Goal: Information Seeking & Learning: Check status

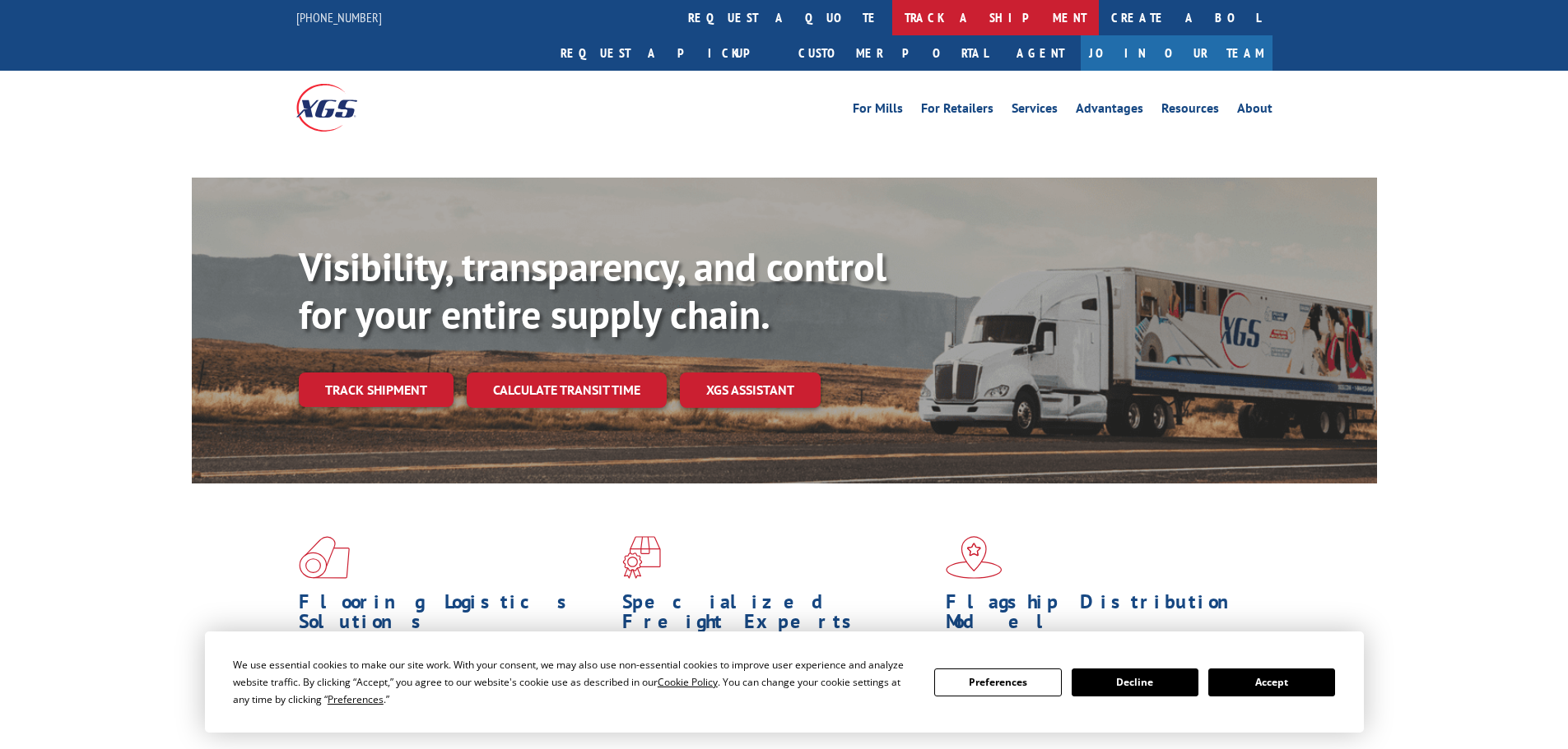
click at [892, 8] on link "track a shipment" at bounding box center [995, 17] width 206 height 35
click at [892, 10] on link "track a shipment" at bounding box center [995, 17] width 206 height 35
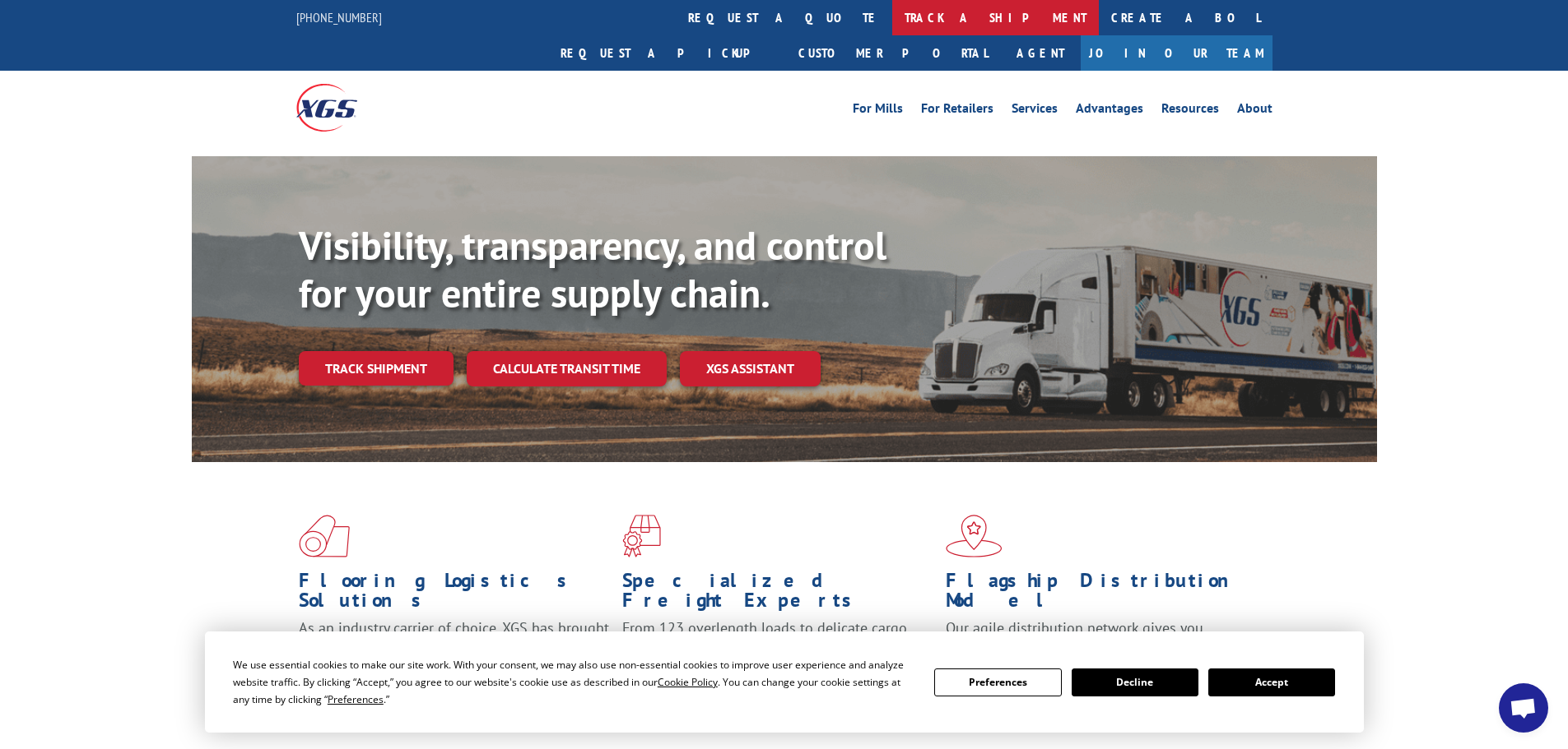
click at [892, 12] on link "track a shipment" at bounding box center [995, 17] width 206 height 35
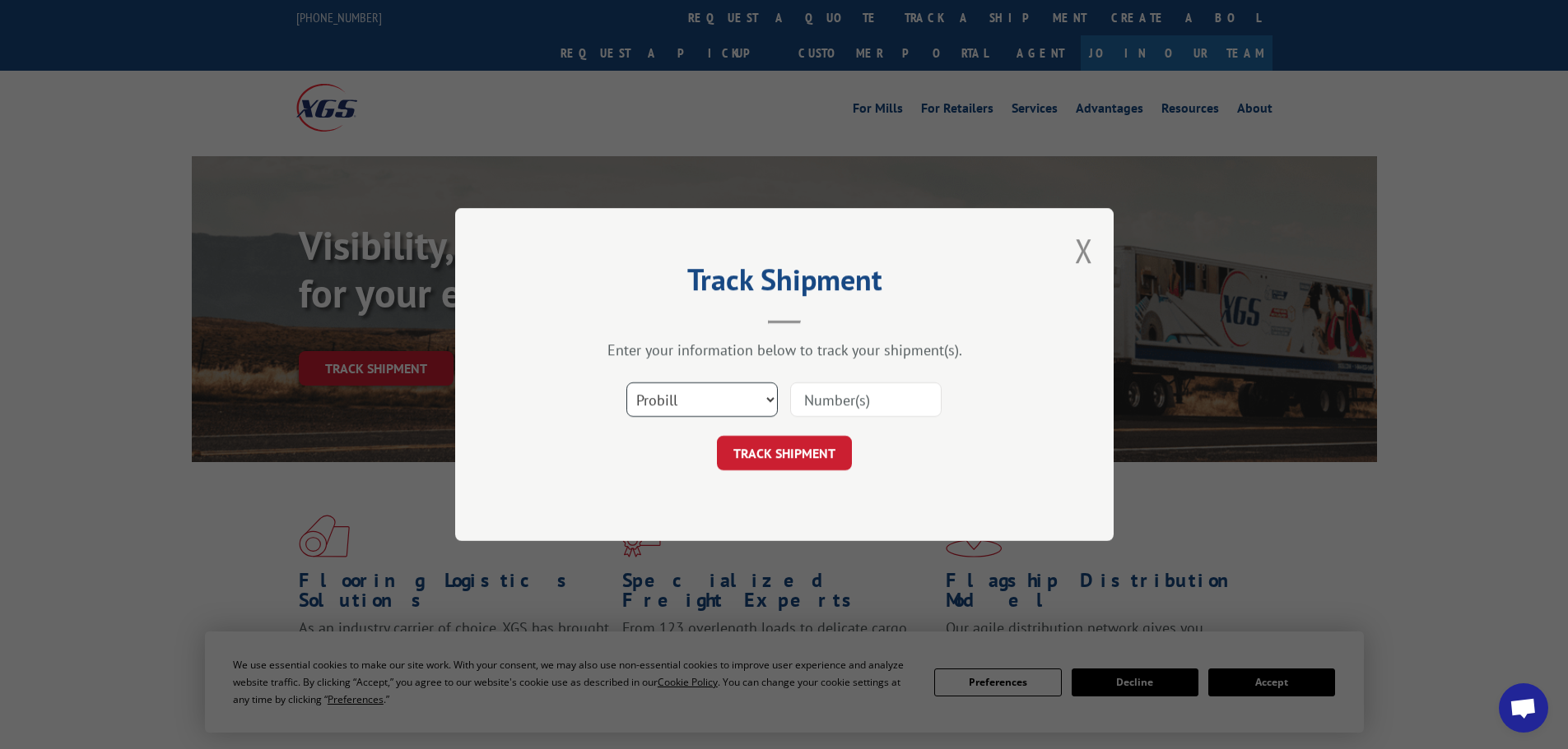
click at [701, 410] on select "Select category... Probill BOL PO" at bounding box center [701, 400] width 152 height 34
select select "bol"
click at [626, 383] on select "Select category... Probill BOL PO" at bounding box center [701, 400] width 152 height 34
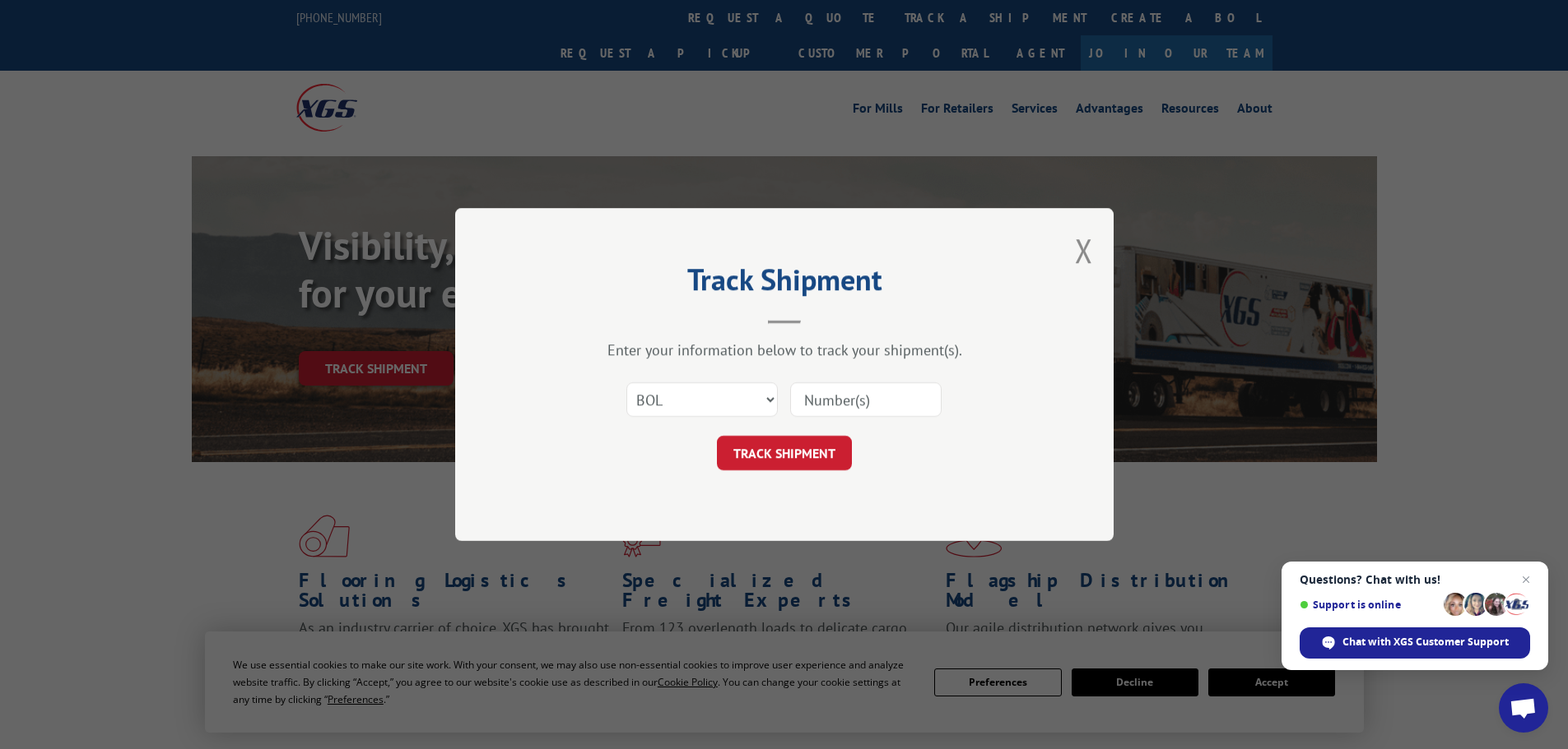
paste input "6016727"
type input "6016727"
click at [800, 453] on button "TRACK SHIPMENT" at bounding box center [784, 453] width 135 height 34
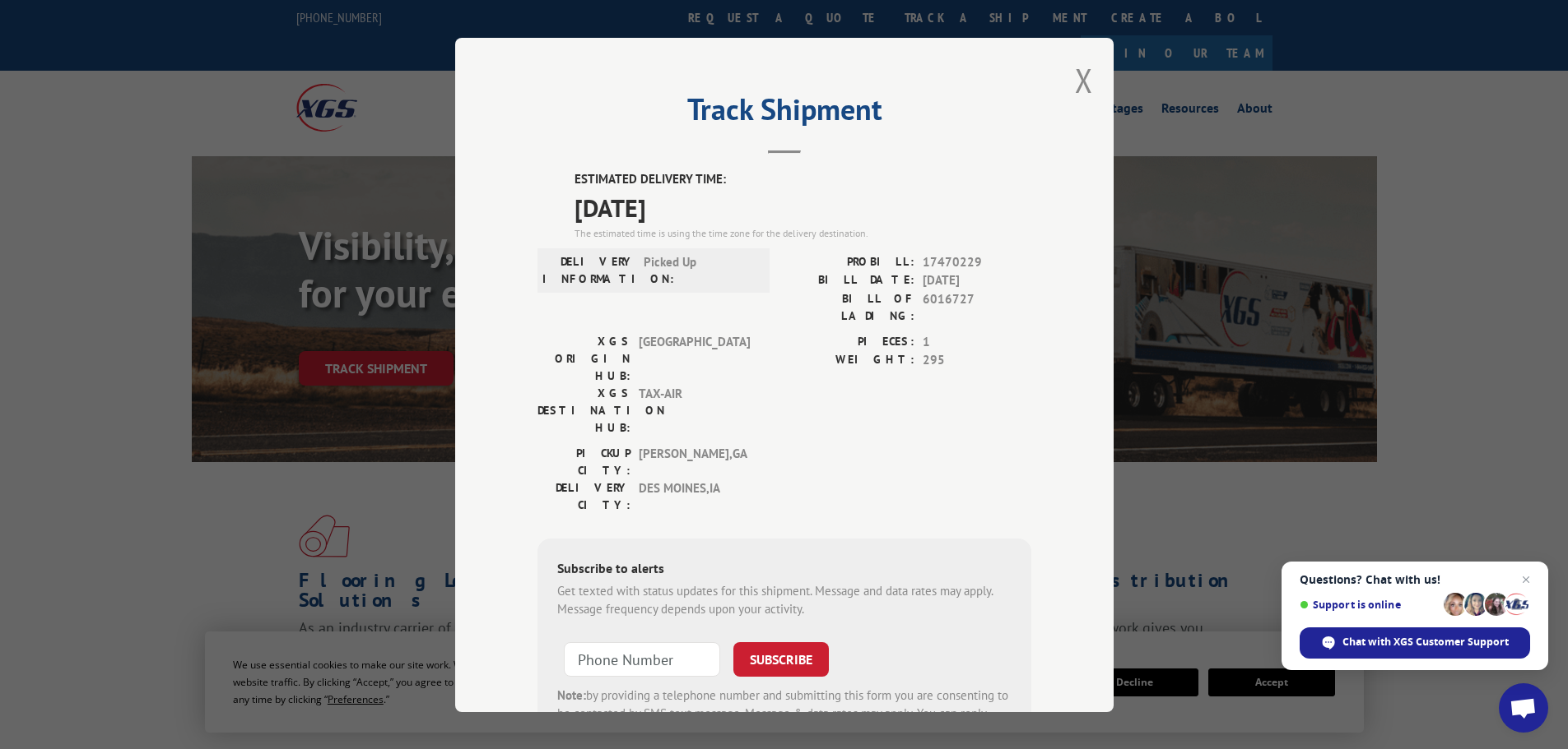
drag, startPoint x: 1071, startPoint y: 81, endPoint x: 1031, endPoint y: 80, distance: 40.0
click at [1075, 80] on button "Close modal" at bounding box center [1083, 80] width 18 height 44
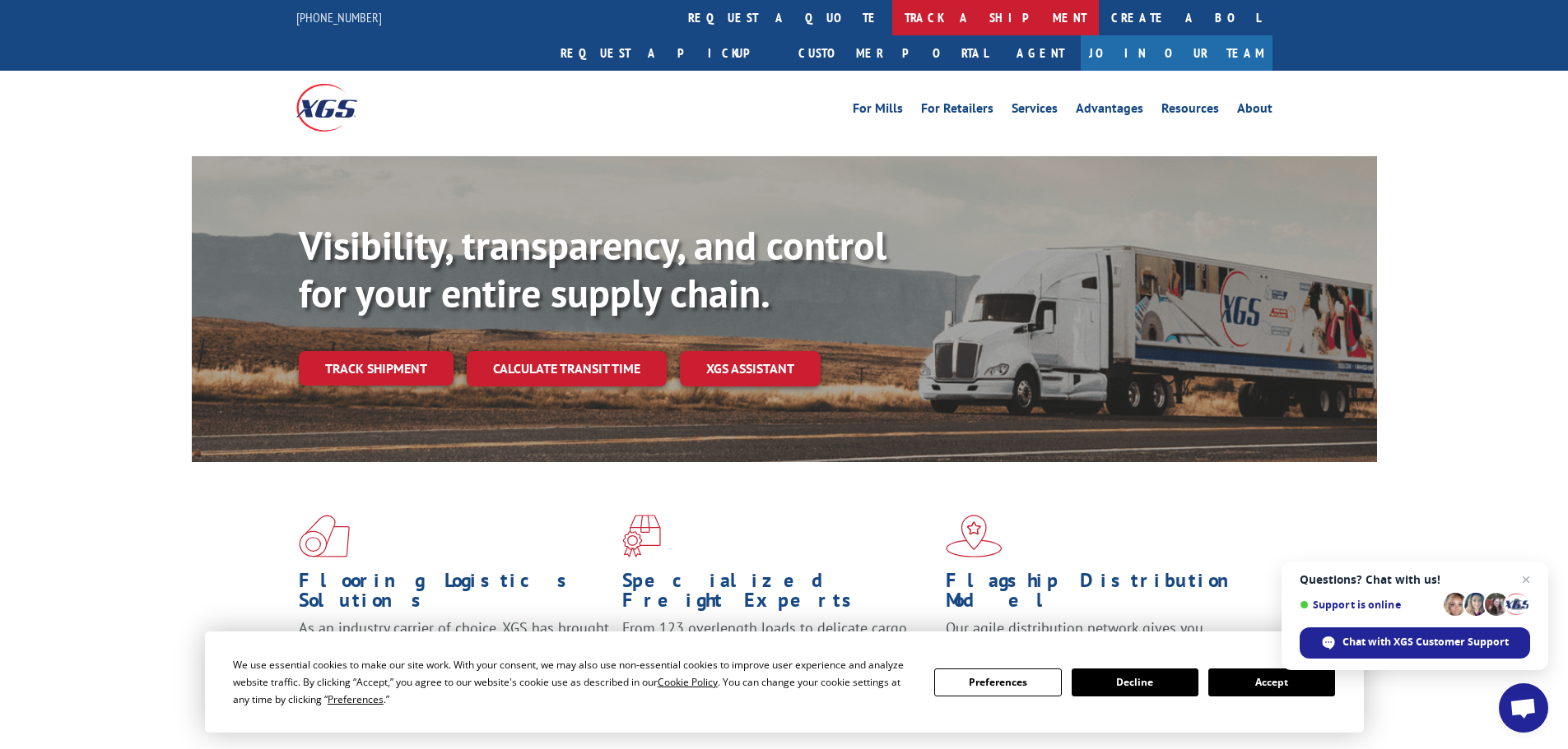
click at [892, 23] on link "track a shipment" at bounding box center [995, 17] width 206 height 35
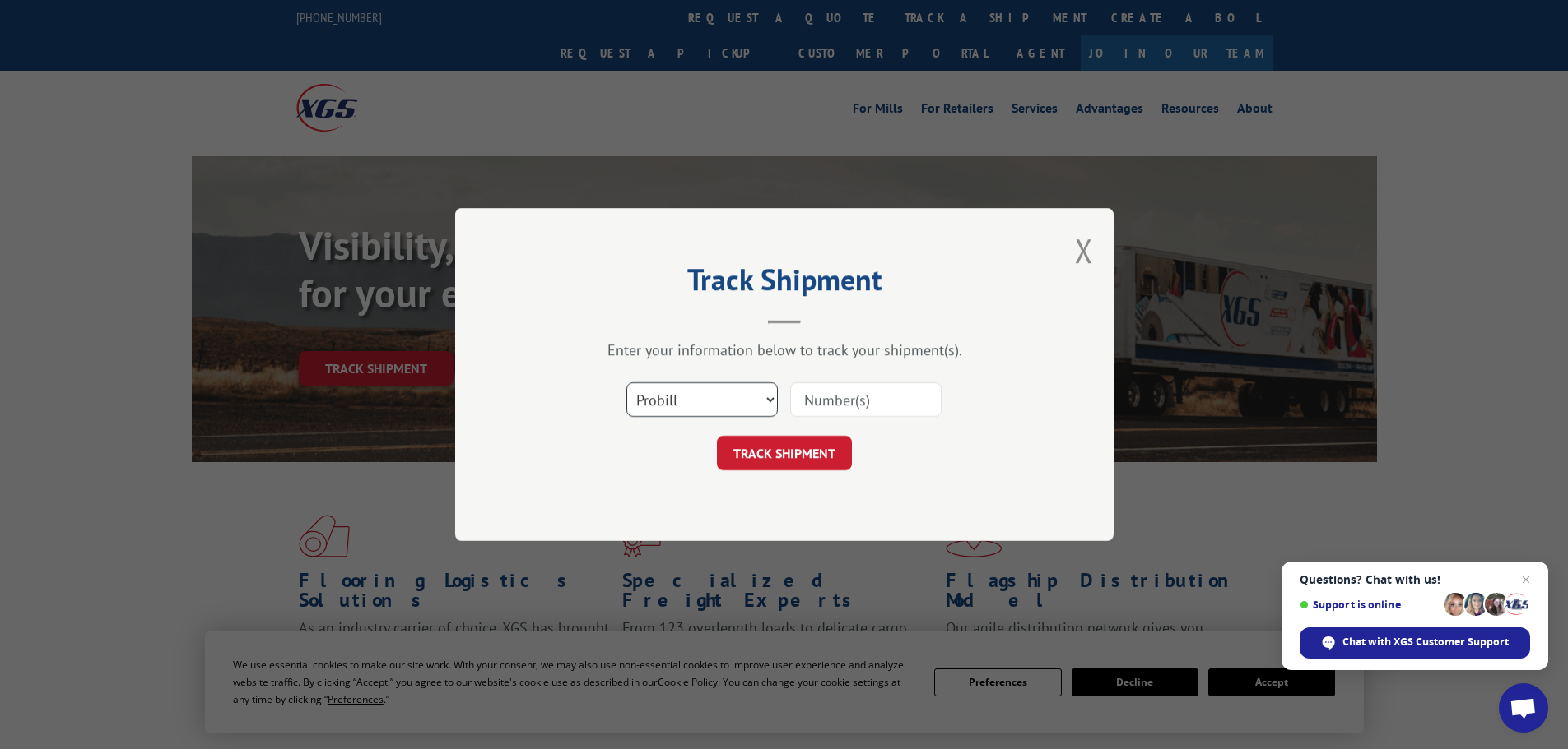
click at [722, 386] on select "Select category... Probill BOL PO" at bounding box center [701, 400] width 152 height 34
select select "bol"
click at [626, 383] on select "Select category... Probill BOL PO" at bounding box center [701, 400] width 152 height 34
paste input "6814175"
type input "6814175"
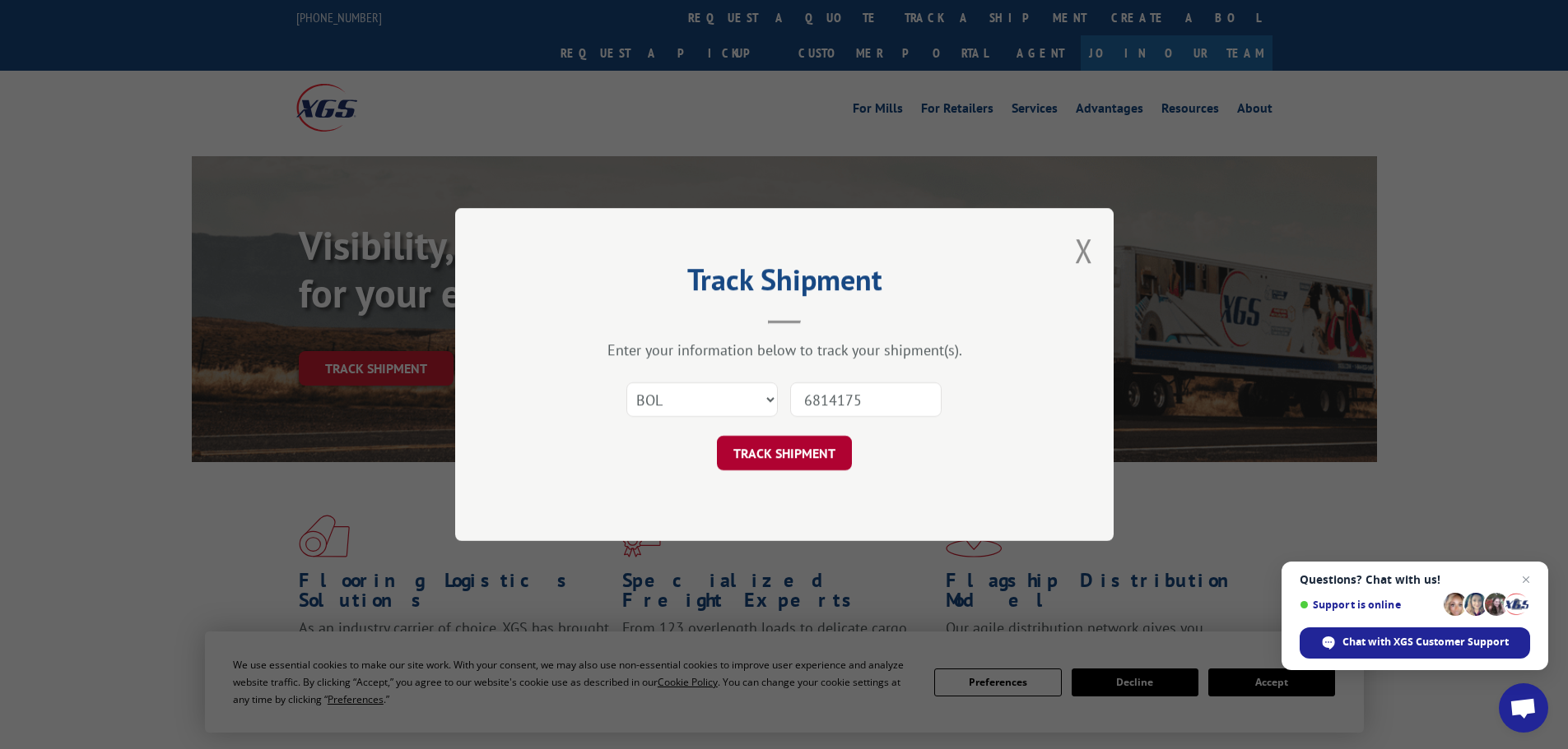
click at [800, 464] on button "TRACK SHIPMENT" at bounding box center [784, 453] width 135 height 34
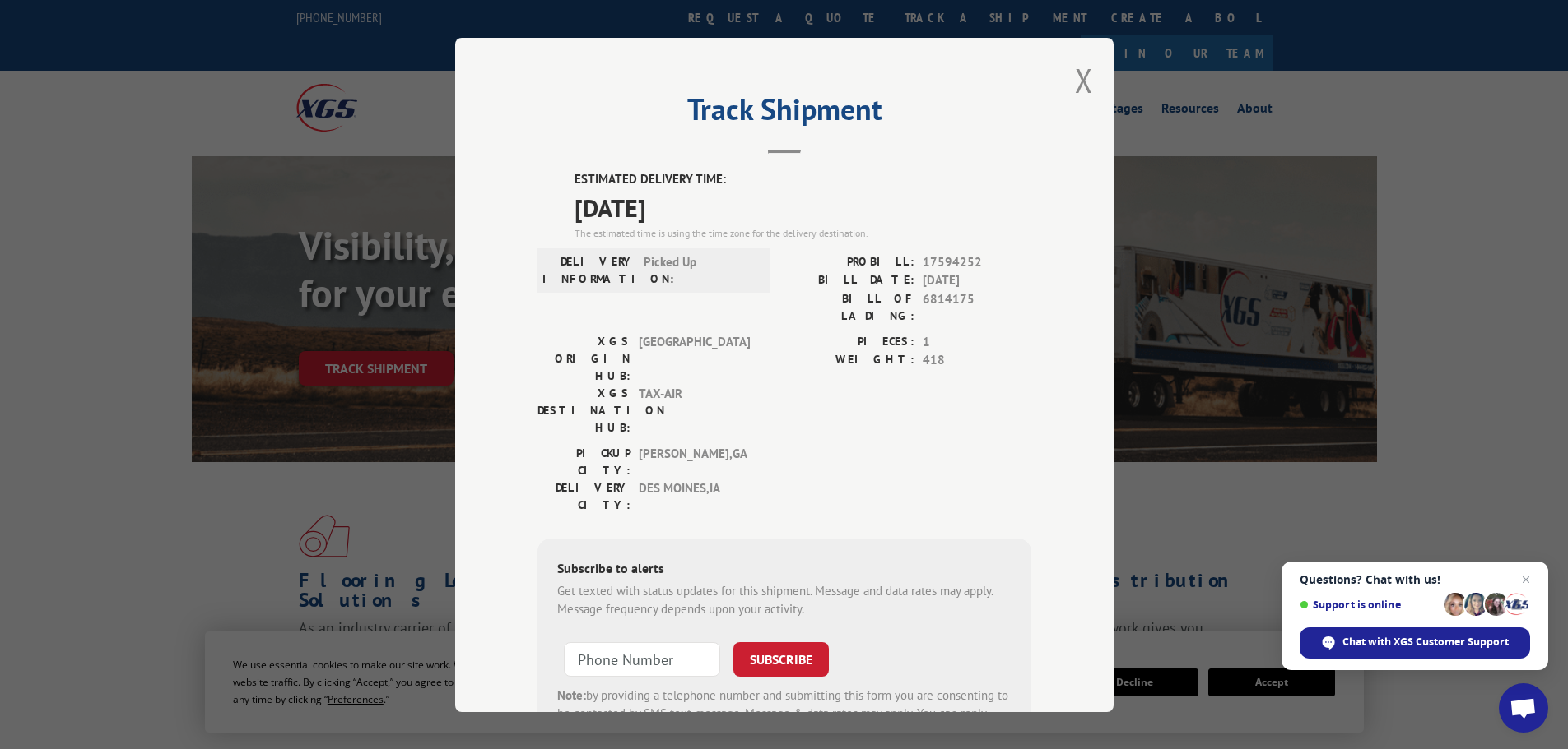
click at [1075, 83] on button "Close modal" at bounding box center [1083, 80] width 18 height 44
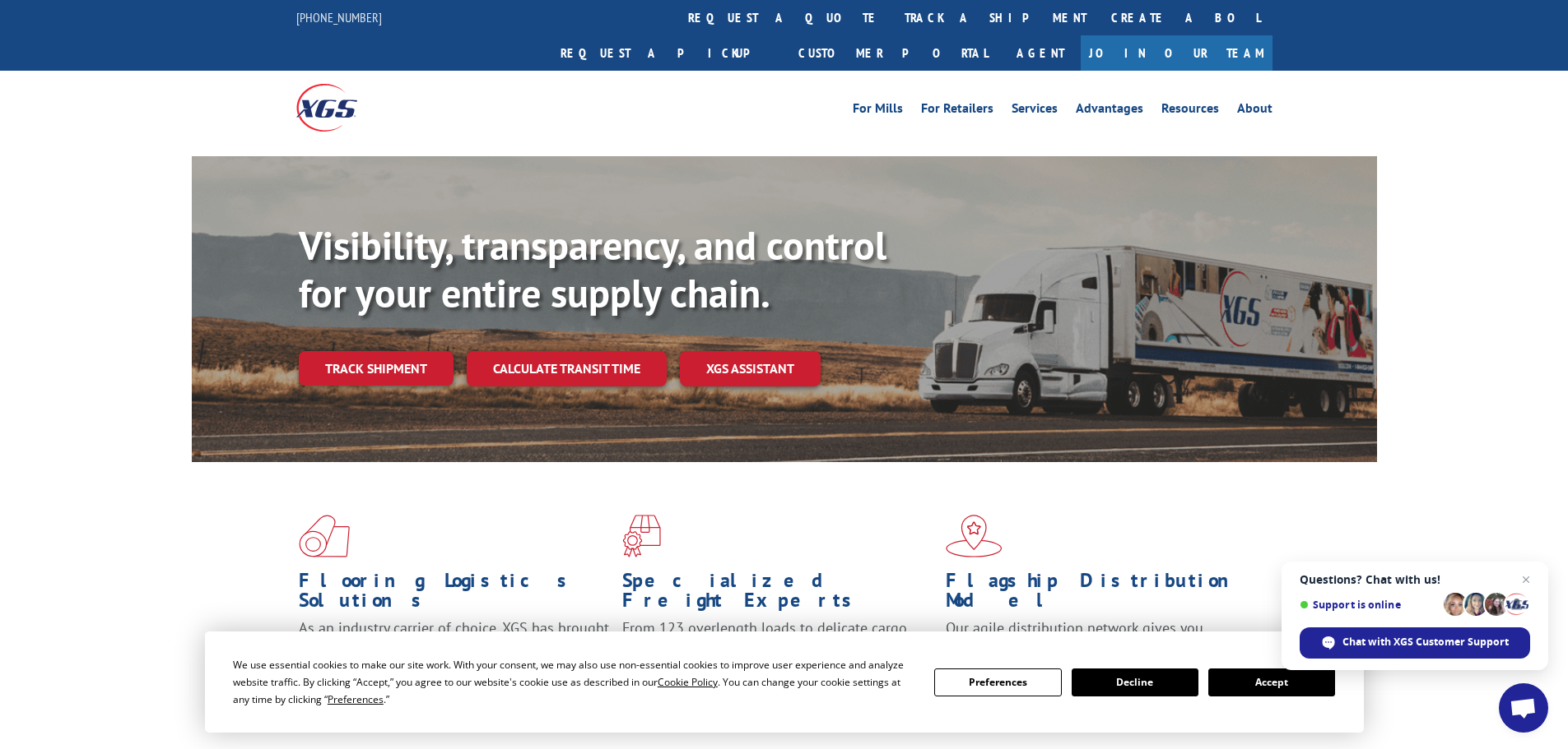
drag, startPoint x: 733, startPoint y: 17, endPoint x: 733, endPoint y: 38, distance: 21.0
click at [892, 16] on link "track a shipment" at bounding box center [995, 17] width 206 height 35
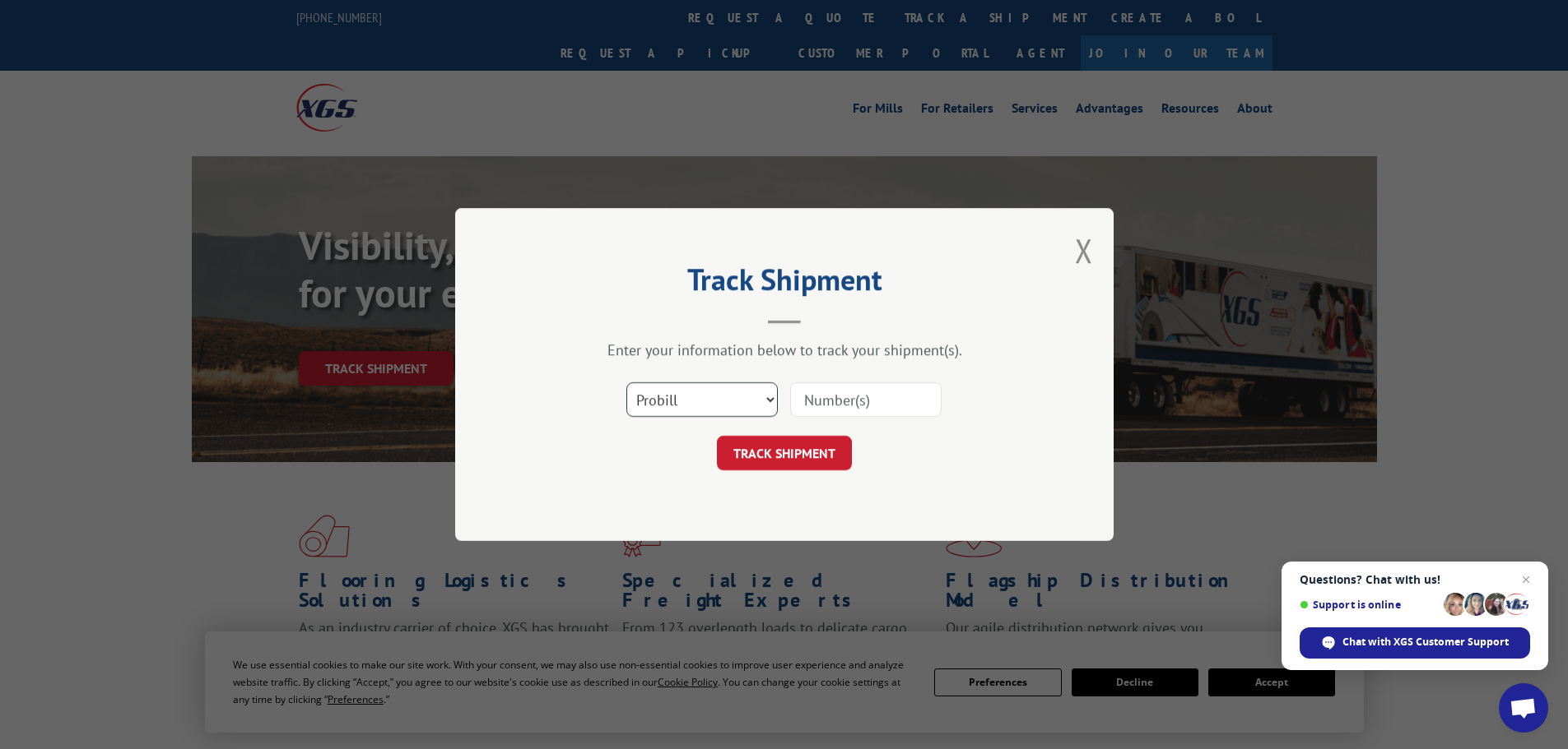
drag, startPoint x: 717, startPoint y: 387, endPoint x: 715, endPoint y: 411, distance: 24.1
click at [715, 399] on select "Select category... Probill BOL PO" at bounding box center [701, 400] width 152 height 34
select select "bol"
click at [626, 383] on select "Select category... Probill BOL PO" at bounding box center [701, 400] width 152 height 34
paste input "6818528"
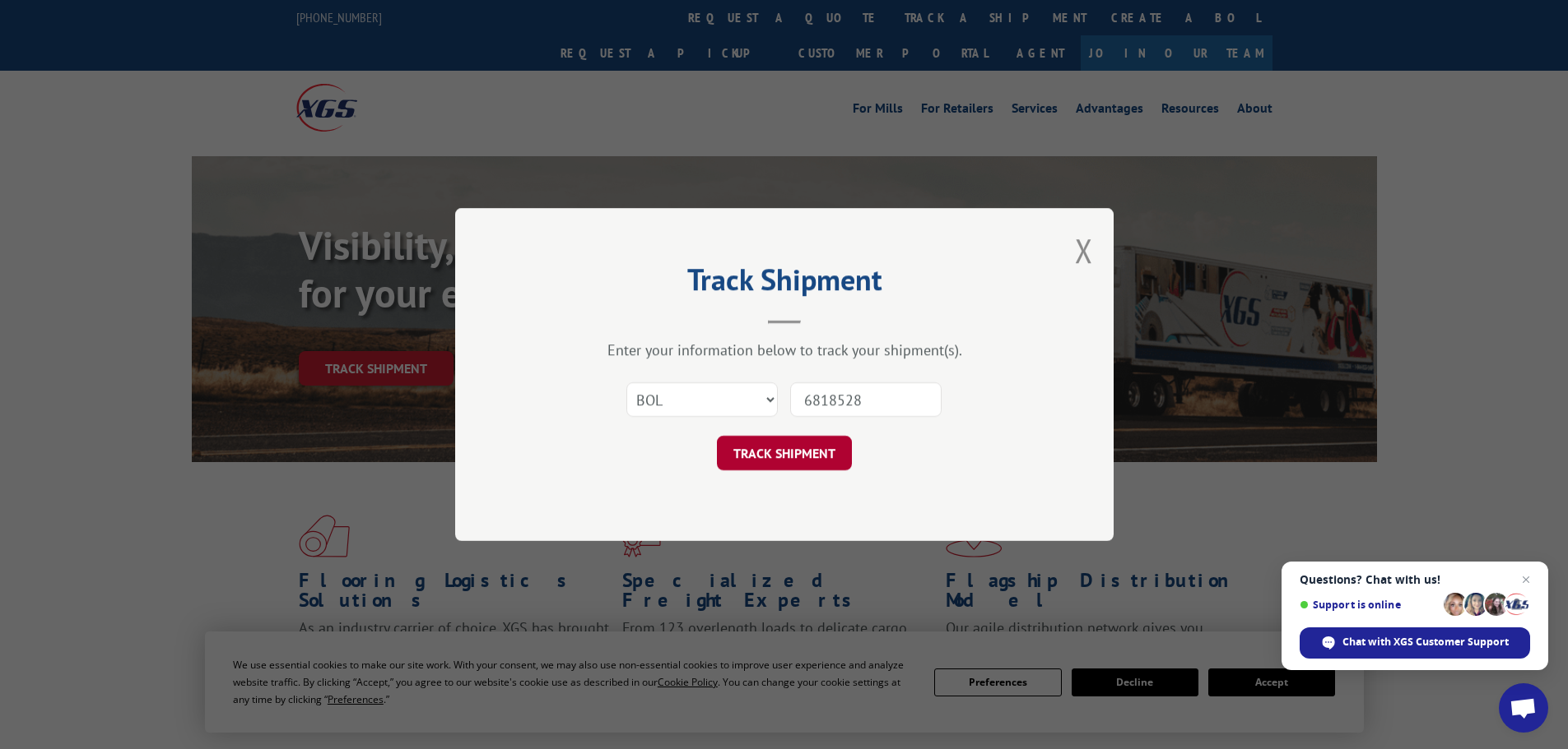
type input "6818528"
click at [788, 453] on button "TRACK SHIPMENT" at bounding box center [784, 453] width 135 height 34
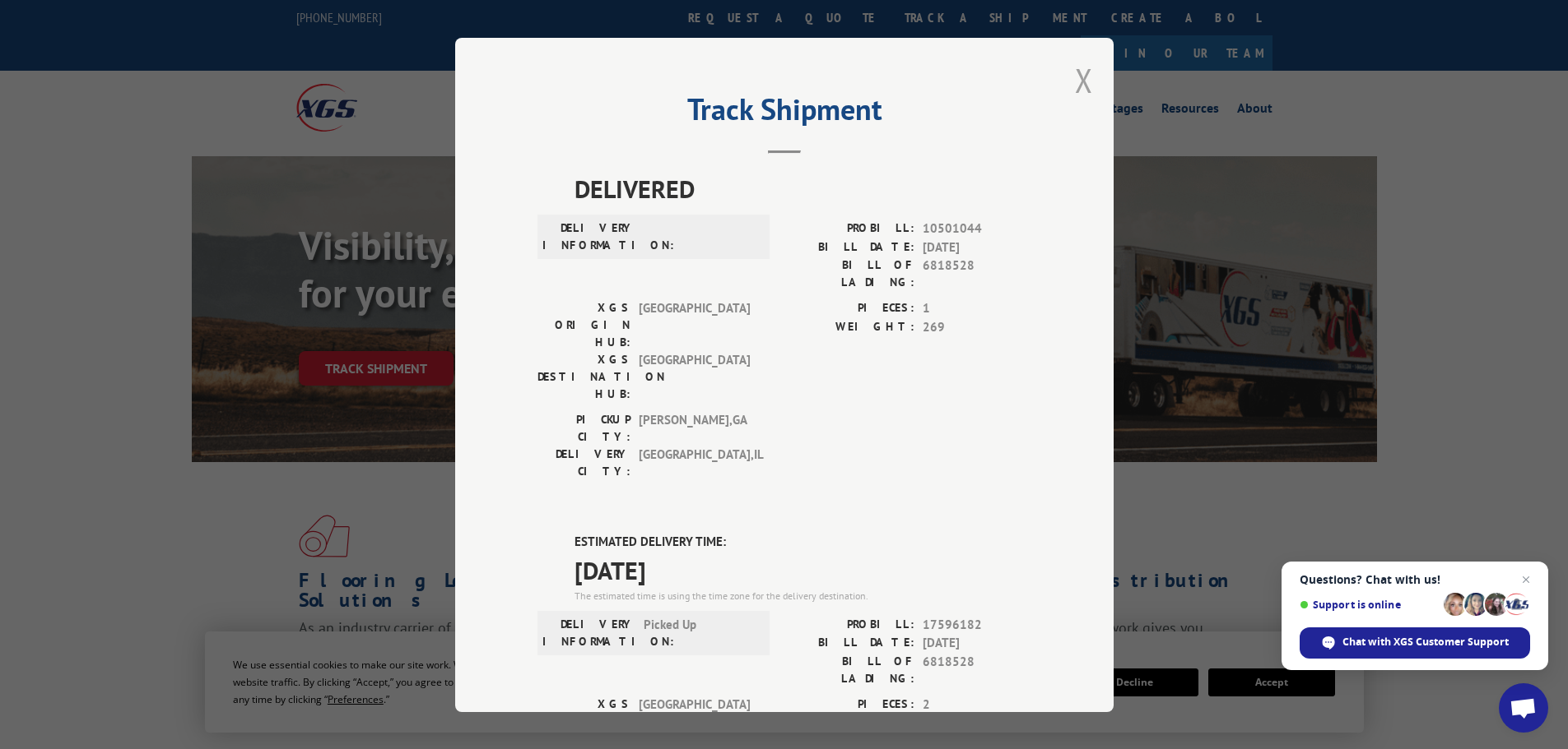
click at [1075, 87] on button "Close modal" at bounding box center [1083, 80] width 18 height 44
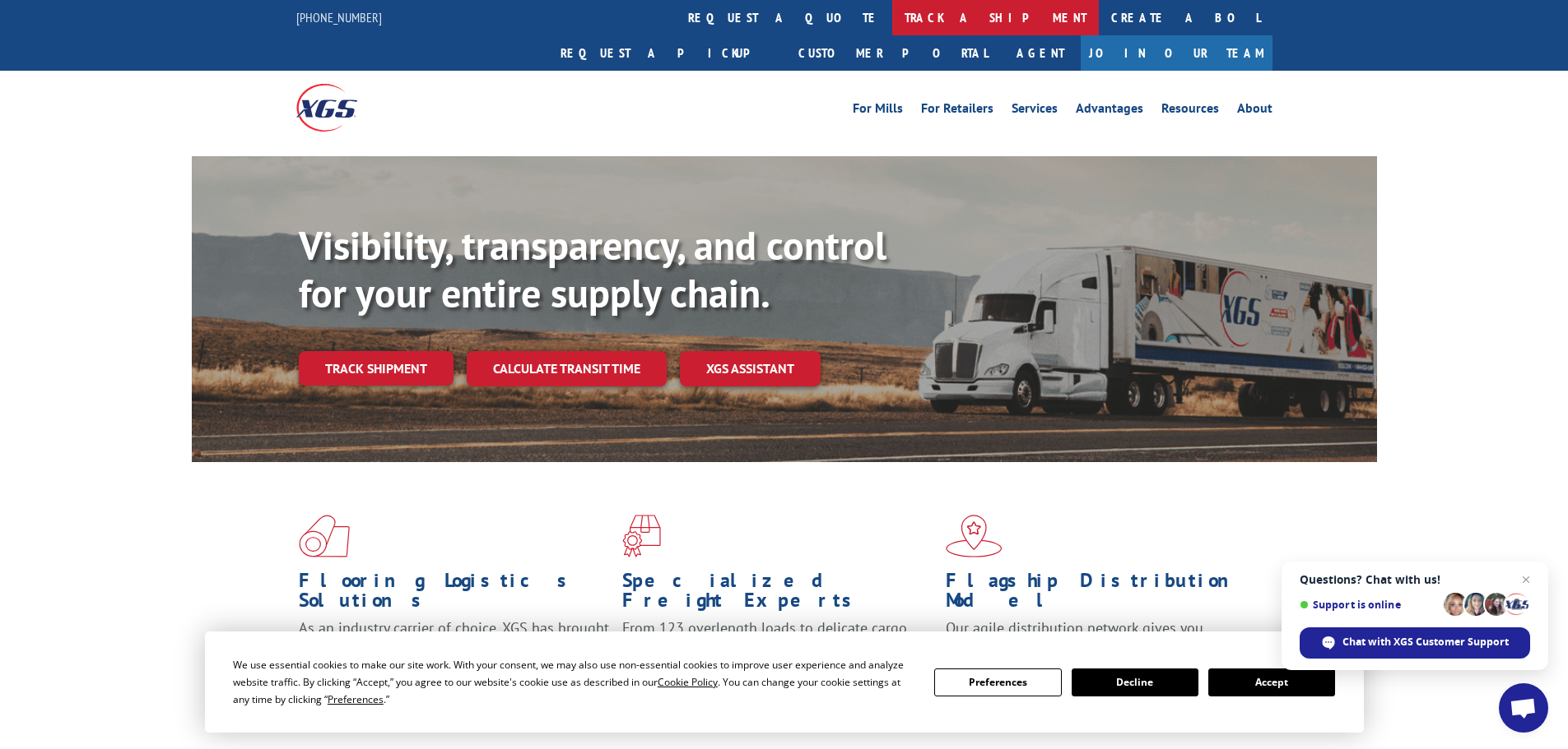
click at [892, 21] on link "track a shipment" at bounding box center [995, 17] width 206 height 35
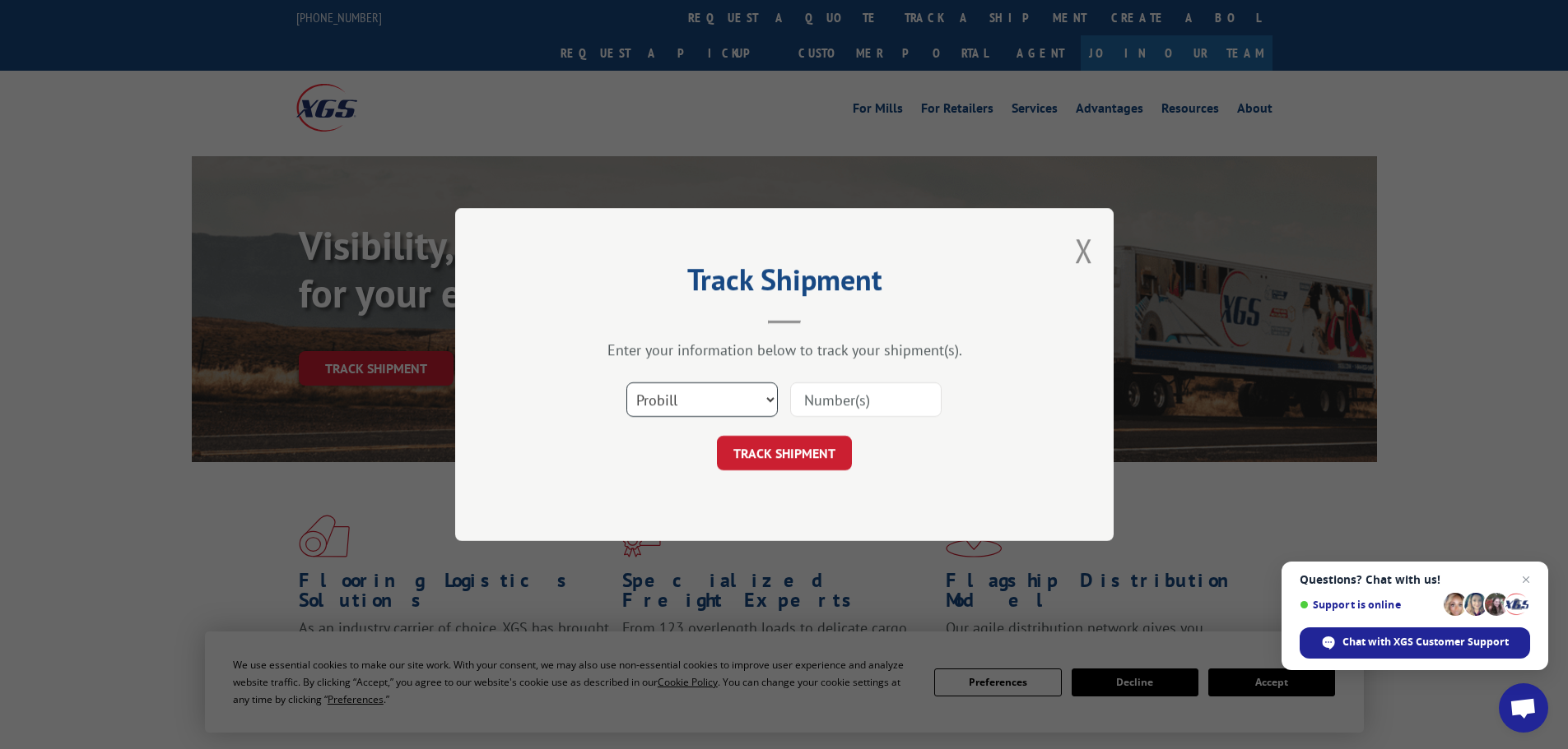
click at [730, 406] on select "Select category... Probill BOL PO" at bounding box center [701, 400] width 152 height 34
select select "bol"
click at [626, 383] on select "Select category... Probill BOL PO" at bounding box center [701, 400] width 152 height 34
paste input "5221245"
type input "5221245"
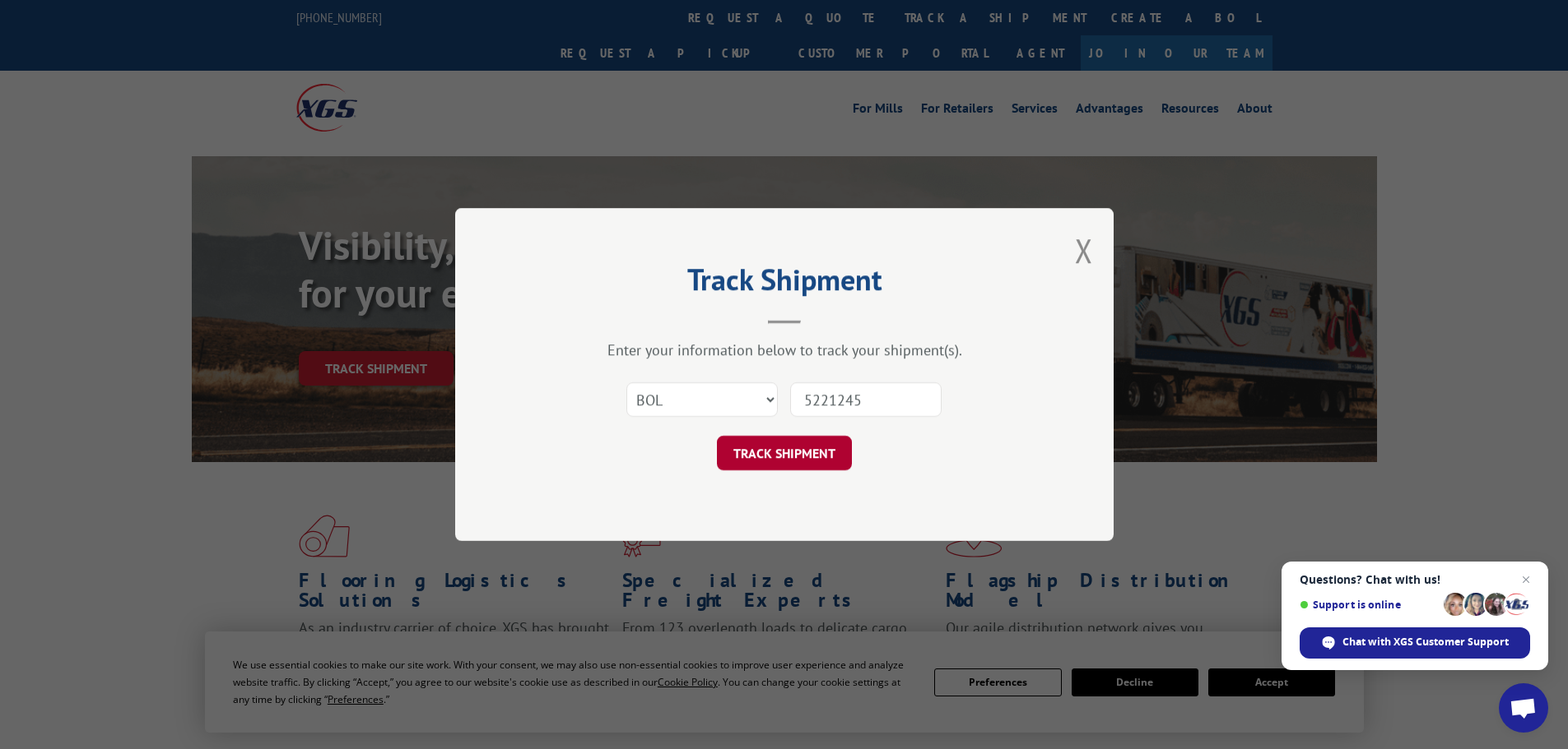
click at [767, 449] on button "TRACK SHIPMENT" at bounding box center [784, 453] width 135 height 34
